Goal: Navigation & Orientation: Find specific page/section

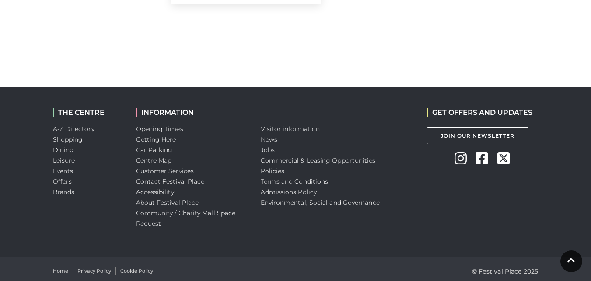
scroll to position [1015, 0]
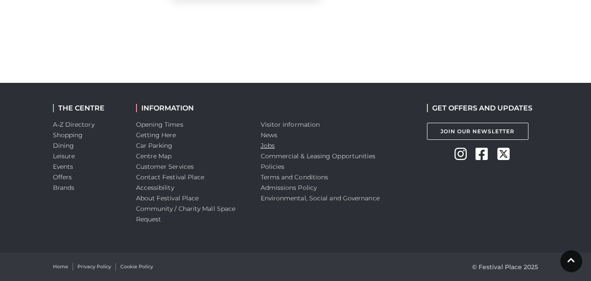
click at [262, 148] on link "Jobs" at bounding box center [268, 145] width 14 height 8
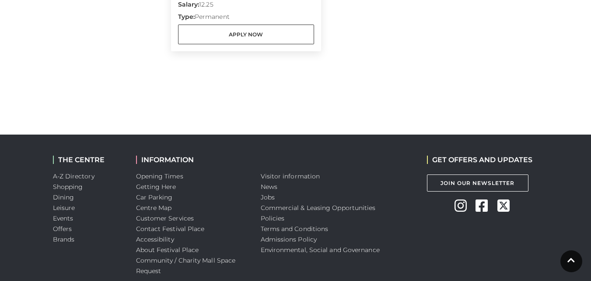
scroll to position [1015, 0]
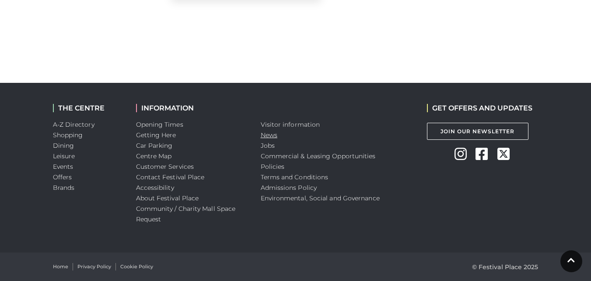
click at [269, 134] on link "News" at bounding box center [269, 135] width 17 height 8
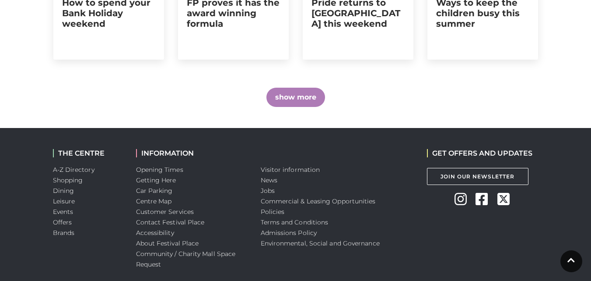
scroll to position [735, 0]
